Goal: Check status: Check status

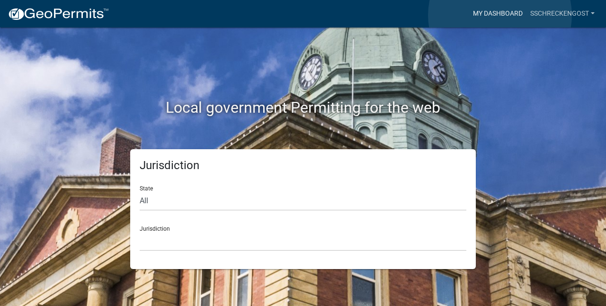
click at [500, 15] on link "My Dashboard" at bounding box center [497, 14] width 57 height 18
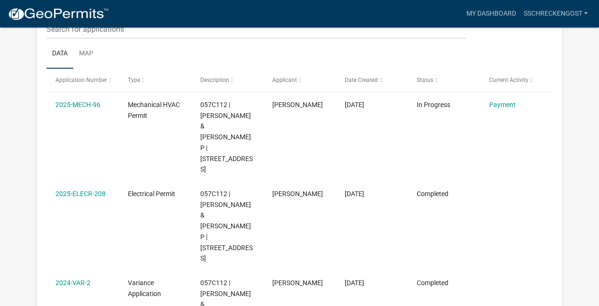
scroll to position [152, 0]
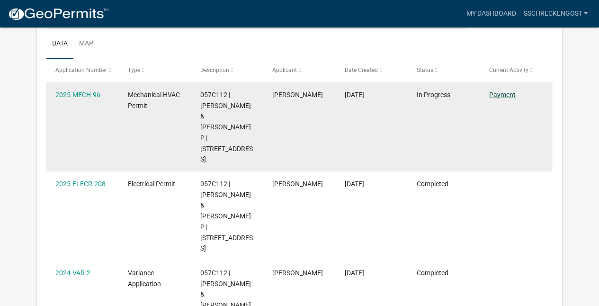
click at [499, 92] on link "Payment" at bounding box center [502, 95] width 26 height 8
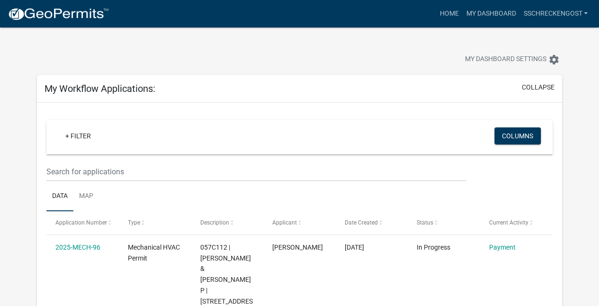
scroll to position [267, 0]
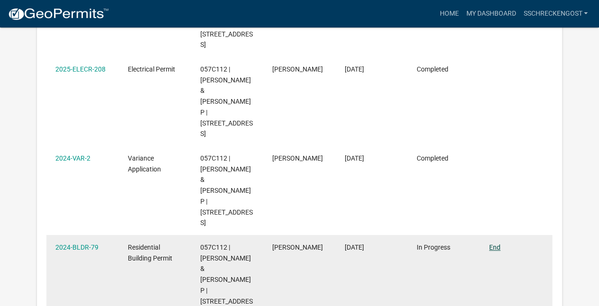
click at [490, 243] on link "End" at bounding box center [494, 247] width 11 height 8
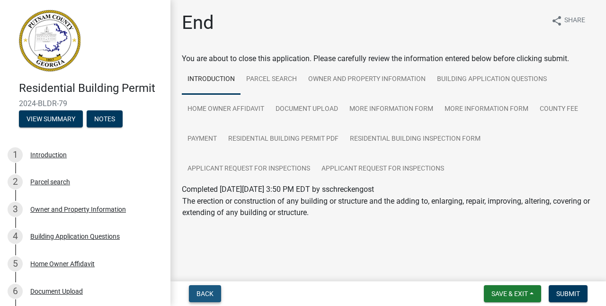
click at [203, 291] on span "Back" at bounding box center [204, 294] width 17 height 8
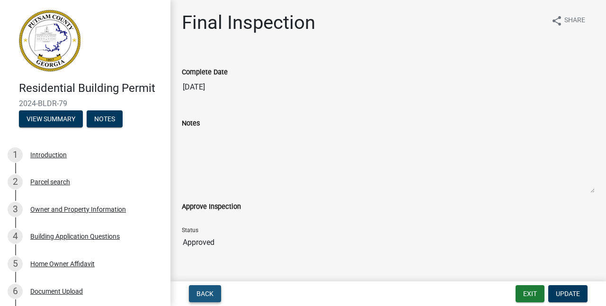
click at [204, 298] on button "Back" at bounding box center [205, 293] width 32 height 17
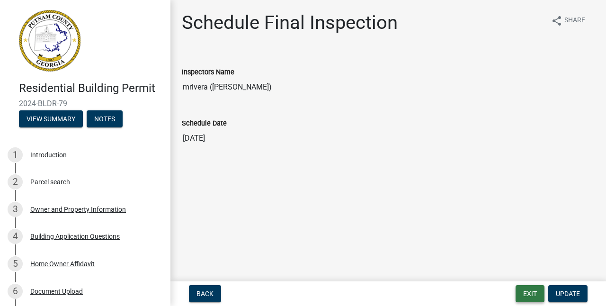
click at [531, 292] on button "Exit" at bounding box center [529, 293] width 29 height 17
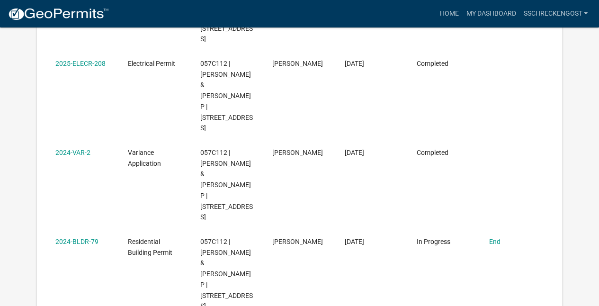
scroll to position [298, 0]
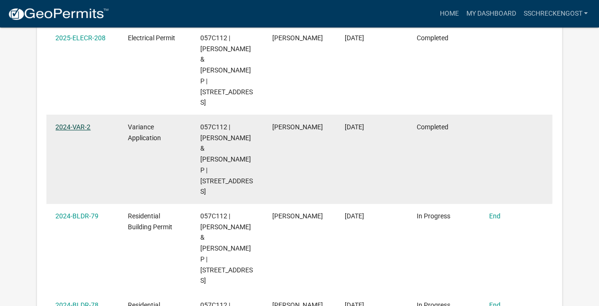
click at [79, 123] on link "2024-VAR-2" at bounding box center [72, 127] width 35 height 8
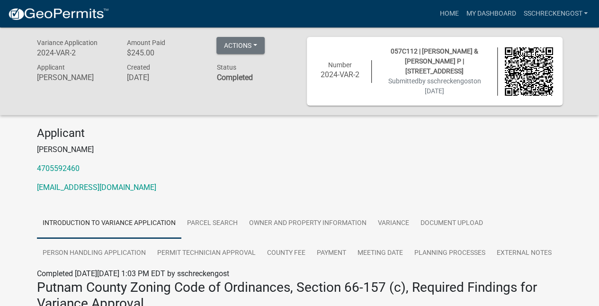
click at [521, 70] on img at bounding box center [528, 71] width 48 height 48
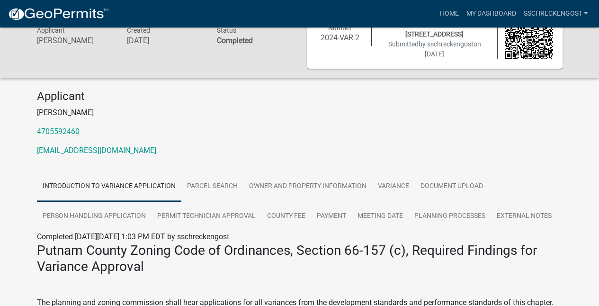
scroll to position [32, 0]
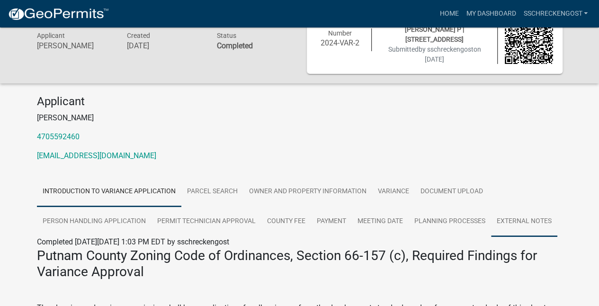
click at [529, 224] on link "External Notes" at bounding box center [524, 221] width 66 height 30
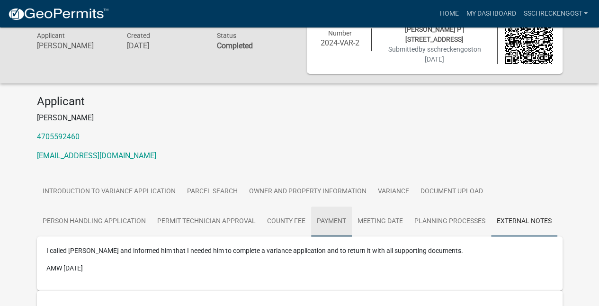
click at [329, 223] on link "Payment" at bounding box center [331, 221] width 41 height 30
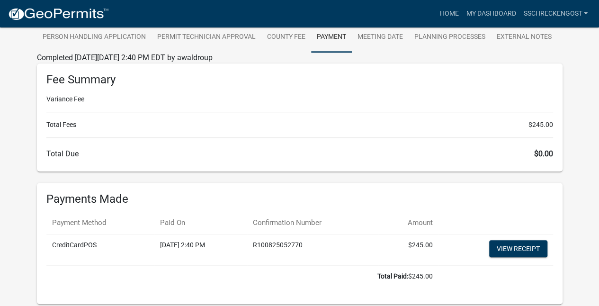
scroll to position [204, 0]
